Goal: Task Accomplishment & Management: Complete application form

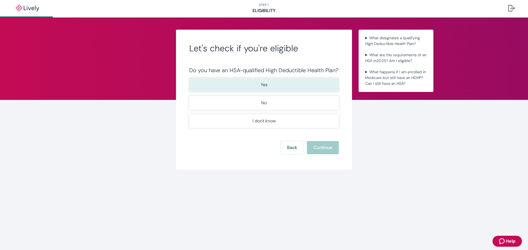
click at [263, 87] on p "Yes" at bounding box center [264, 85] width 7 height 7
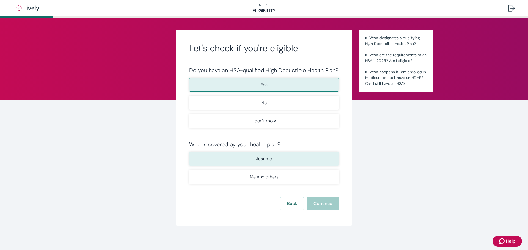
click at [295, 158] on button "Just me" at bounding box center [264, 159] width 150 height 14
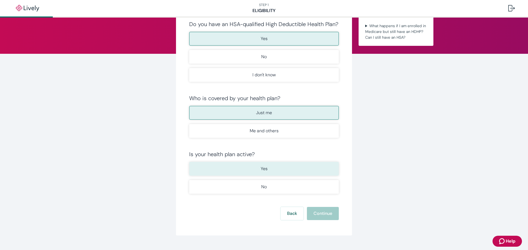
scroll to position [58, 0]
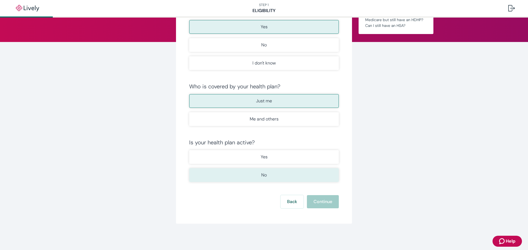
click at [283, 172] on button "No" at bounding box center [264, 175] width 150 height 14
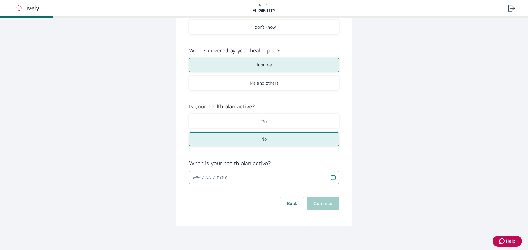
scroll to position [96, 0]
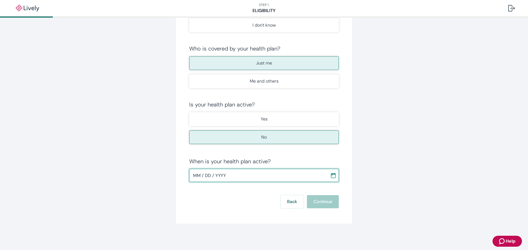
click at [238, 180] on input "MM / DD / YYYY" at bounding box center [257, 175] width 137 height 11
type input "[DATE]"
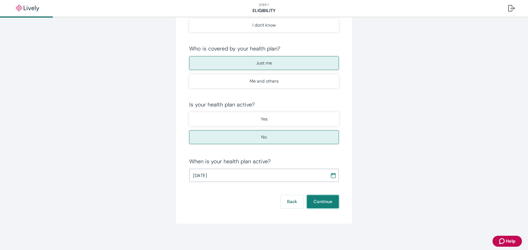
click at [329, 204] on button "Continue" at bounding box center [323, 201] width 32 height 13
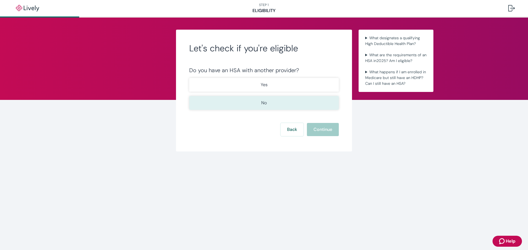
click at [266, 100] on p "No" at bounding box center [263, 103] width 5 height 7
click at [317, 127] on button "Continue" at bounding box center [323, 129] width 32 height 13
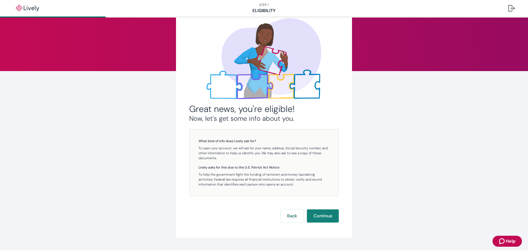
scroll to position [43, 0]
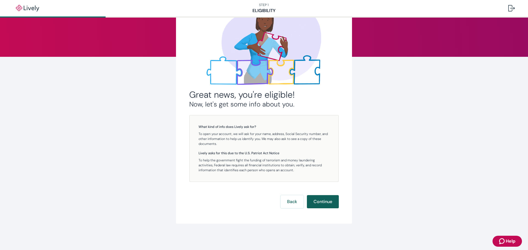
click at [327, 204] on button "Continue" at bounding box center [323, 201] width 32 height 13
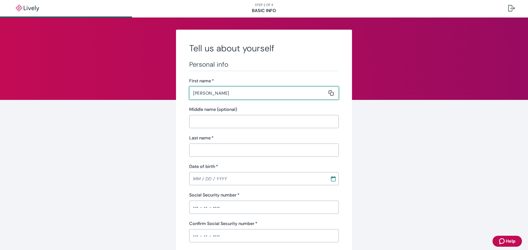
type input "[PERSON_NAME]"
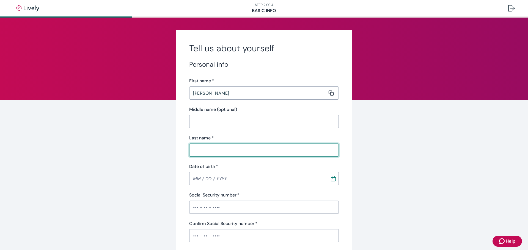
click at [244, 150] on input "Last name   *" at bounding box center [262, 150] width 146 height 11
type input "[PERSON_NAME]"
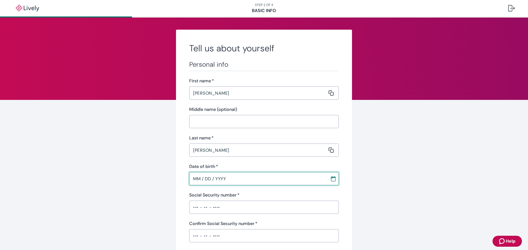
click at [275, 176] on input "MM / DD / YYYY" at bounding box center [257, 178] width 137 height 11
type input "[DATE]"
click at [244, 211] on input "Social Security number   *" at bounding box center [264, 207] width 150 height 11
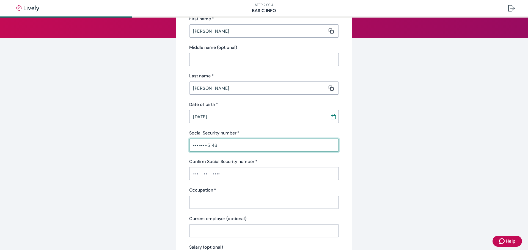
scroll to position [62, 0]
type input "•••-••-5146"
click at [220, 174] on input "Confirm Social Security number   *" at bounding box center [264, 173] width 150 height 11
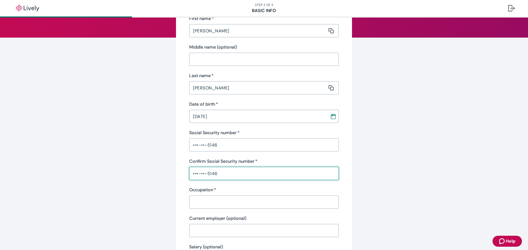
type input "•••-••-5146"
click at [216, 201] on input "Occupation   *" at bounding box center [262, 202] width 146 height 11
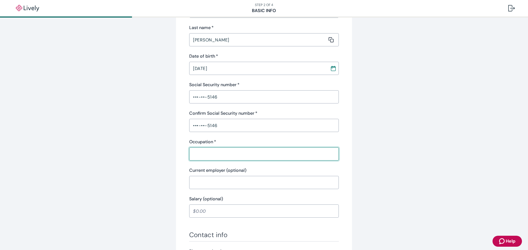
scroll to position [117, 0]
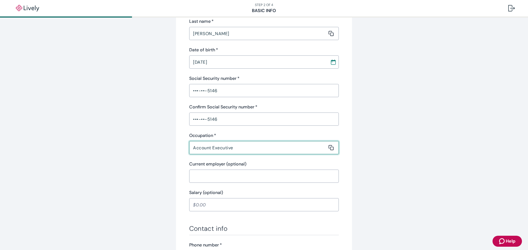
type input "Account Executive"
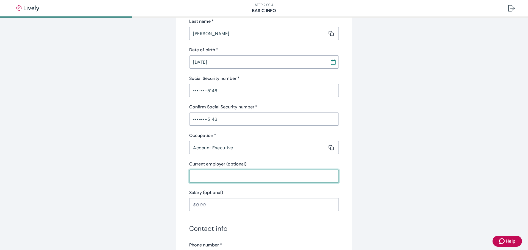
click at [219, 175] on input "Current employer (optional)" at bounding box center [262, 176] width 146 height 11
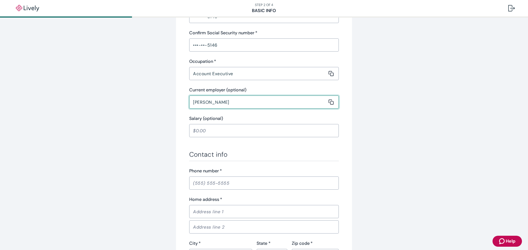
scroll to position [199, 0]
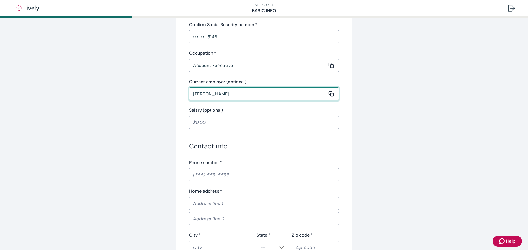
type input "[PERSON_NAME]"
click at [212, 177] on input "Phone number   *" at bounding box center [264, 175] width 150 height 11
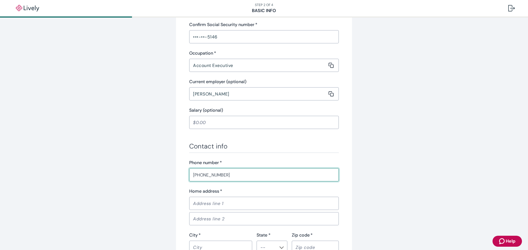
type input "[PHONE_NUMBER]"
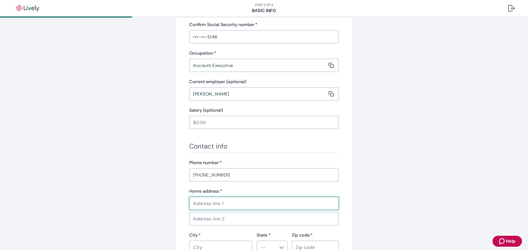
click at [223, 207] on input "Home address   *" at bounding box center [262, 203] width 146 height 11
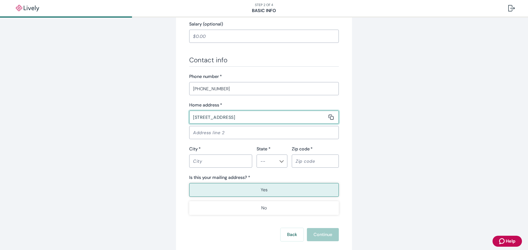
scroll to position [286, 0]
type input "[STREET_ADDRESS]"
click at [214, 160] on input "City   *" at bounding box center [218, 161] width 59 height 11
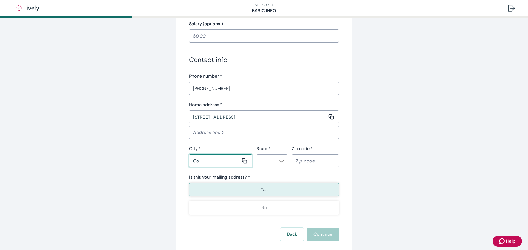
type input "C"
click at [280, 154] on div "​" at bounding box center [271, 160] width 31 height 13
type input "[GEOGRAPHIC_DATA]"
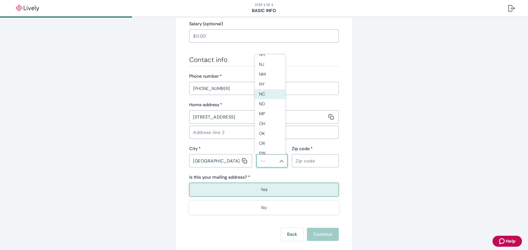
click at [266, 93] on li "NC" at bounding box center [270, 94] width 31 height 10
type input "NC"
click at [310, 162] on input "Zip code   *" at bounding box center [313, 161] width 43 height 11
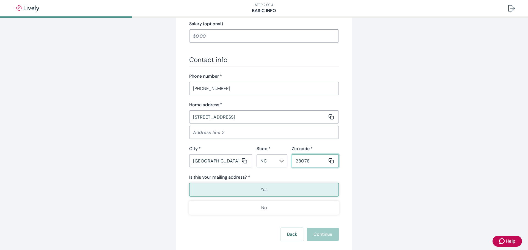
type input "28078"
click at [293, 187] on button "Yes" at bounding box center [264, 190] width 150 height 14
click at [328, 237] on button "Continue" at bounding box center [323, 234] width 32 height 13
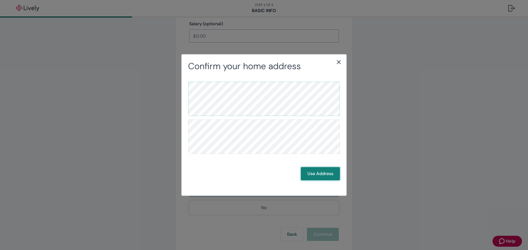
click at [322, 173] on button "Use Address" at bounding box center [320, 173] width 39 height 13
click at [323, 175] on button "Use Address" at bounding box center [320, 173] width 39 height 13
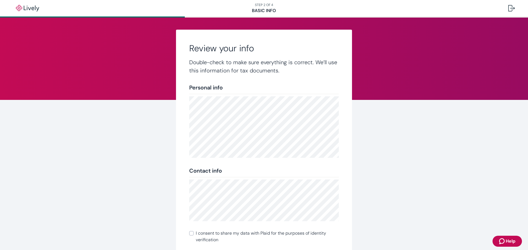
scroll to position [61, 0]
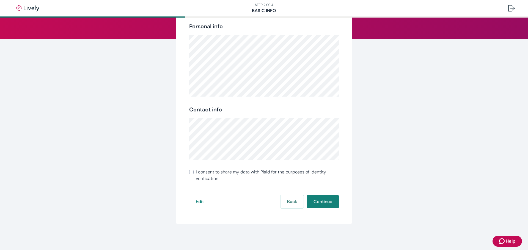
click at [278, 171] on span "I consent to share my data with Plaid for the purposes of identity verification" at bounding box center [267, 175] width 143 height 13
click at [194, 171] on input "I consent to share my data with Plaid for the purposes of identity verification" at bounding box center [191, 172] width 4 height 4
checkbox input "true"
click at [325, 201] on button "Continue" at bounding box center [323, 201] width 32 height 13
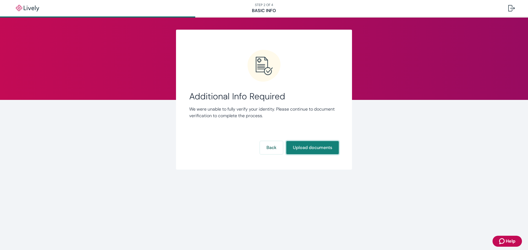
click at [316, 150] on button "Upload documents" at bounding box center [312, 147] width 52 height 13
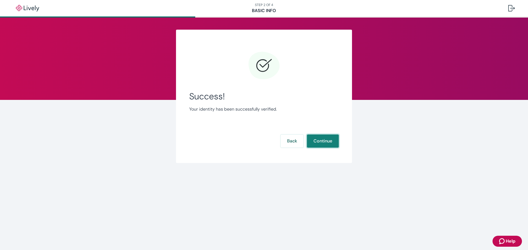
drag, startPoint x: 321, startPoint y: 142, endPoint x: 316, endPoint y: 165, distance: 23.9
click at [321, 142] on button "Continue" at bounding box center [323, 141] width 32 height 13
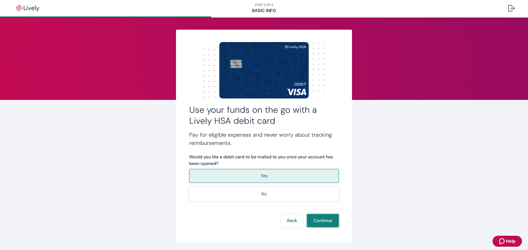
click at [323, 219] on button "Continue" at bounding box center [323, 220] width 32 height 13
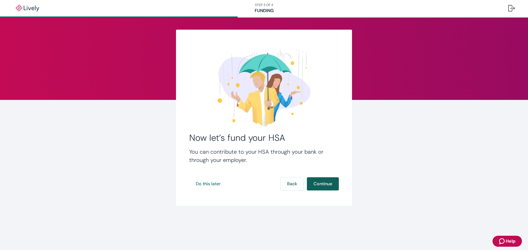
click at [326, 183] on button "Continue" at bounding box center [323, 184] width 32 height 13
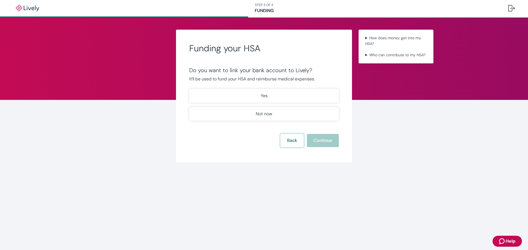
click at [292, 143] on button "Back" at bounding box center [291, 140] width 23 height 13
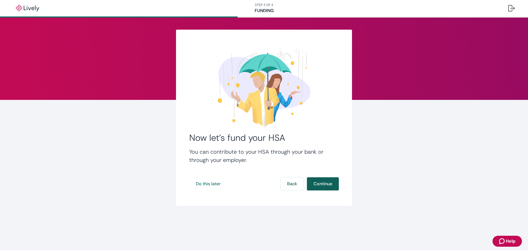
click at [325, 182] on button "Continue" at bounding box center [323, 184] width 32 height 13
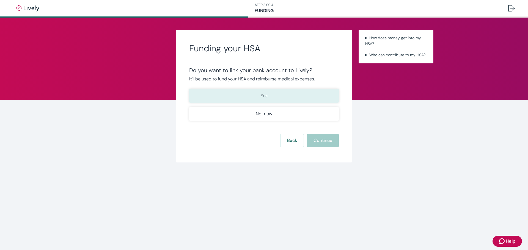
click at [262, 100] on button "Yes" at bounding box center [264, 96] width 150 height 14
click at [316, 138] on button "Continue" at bounding box center [323, 140] width 32 height 13
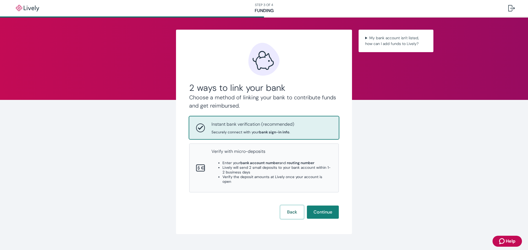
click at [285, 210] on button "Back" at bounding box center [291, 212] width 23 height 13
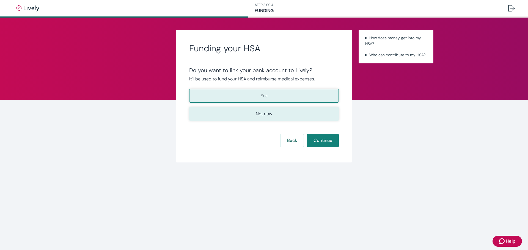
click at [278, 115] on button "Not now" at bounding box center [264, 114] width 150 height 14
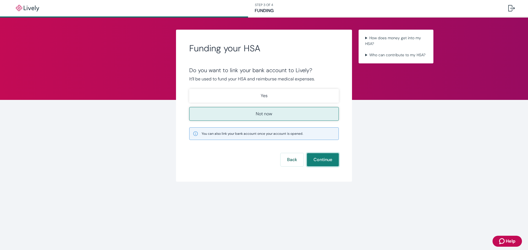
click at [313, 158] on button "Continue" at bounding box center [323, 159] width 32 height 13
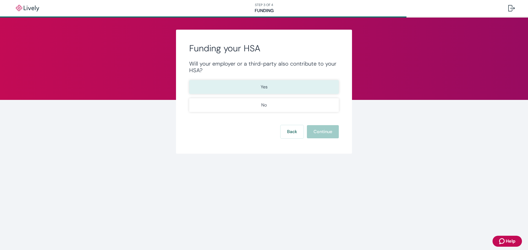
click at [280, 84] on button "Yes" at bounding box center [264, 87] width 150 height 14
click at [317, 129] on button "Continue" at bounding box center [323, 131] width 32 height 13
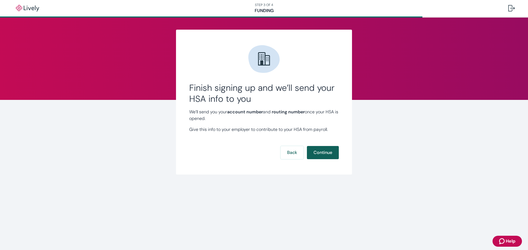
click at [322, 151] on button "Continue" at bounding box center [323, 152] width 32 height 13
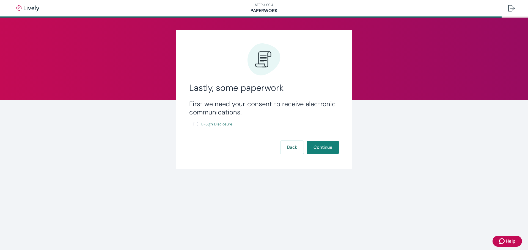
click at [197, 125] on input "E-Sign Disclosure" at bounding box center [196, 124] width 4 height 4
checkbox input "true"
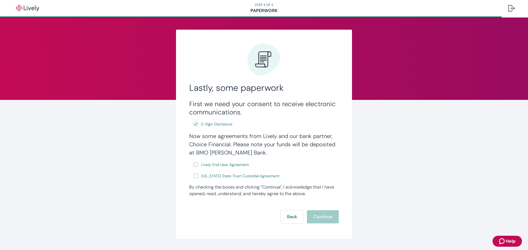
click at [196, 165] on label "Lively End User Agreement" at bounding box center [222, 165] width 56 height 7
click at [196, 165] on input "Lively End User Agreement" at bounding box center [196, 165] width 4 height 4
checkbox input "true"
click at [211, 175] on span "[US_STATE] State Trust Custodial Agreement" at bounding box center [240, 176] width 78 height 6
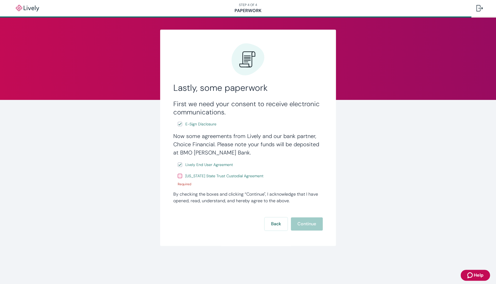
click at [180, 178] on input "[US_STATE] State Trust Custodial Agreement" at bounding box center [180, 176] width 4 height 4
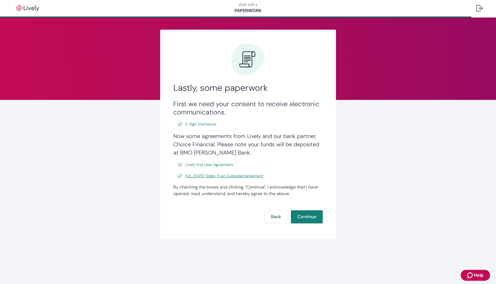
click at [195, 179] on span "[US_STATE] State Trust Custodial Agreement" at bounding box center [225, 176] width 78 height 6
drag, startPoint x: 202, startPoint y: 106, endPoint x: 205, endPoint y: 110, distance: 5.3
click at [205, 110] on h3 "First we need your consent to receive electronic communications." at bounding box center [248, 108] width 150 height 16
click at [180, 178] on input "[US_STATE] State Trust Custodial Agreement" at bounding box center [180, 176] width 4 height 4
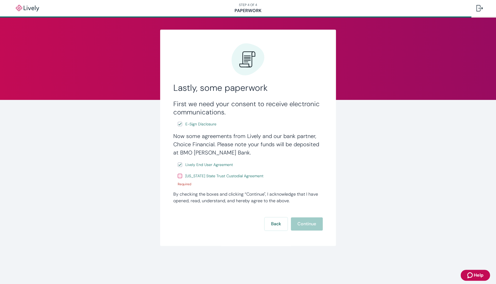
click at [148, 176] on div "Lastly, some paperwork First we need your consent to receive electronic communi…" at bounding box center [248, 138] width 264 height 217
click at [180, 178] on input "[US_STATE] State Trust Custodial Agreement" at bounding box center [180, 176] width 4 height 4
checkbox input "true"
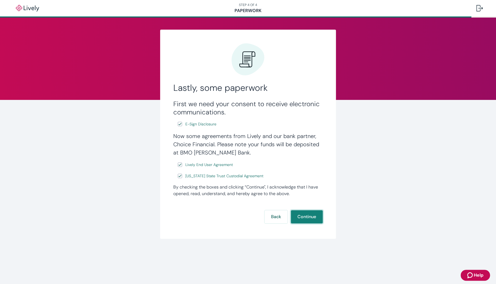
click at [311, 220] on button "Continue" at bounding box center [307, 217] width 32 height 13
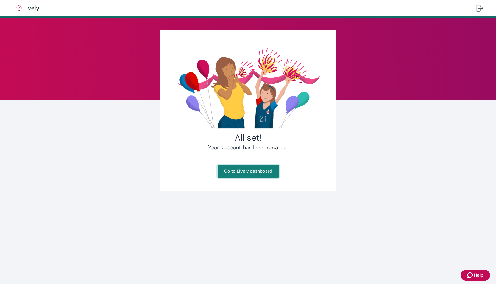
click at [238, 171] on link "Go to Lively dashboard" at bounding box center [248, 171] width 61 height 13
